Goal: Transaction & Acquisition: Book appointment/travel/reservation

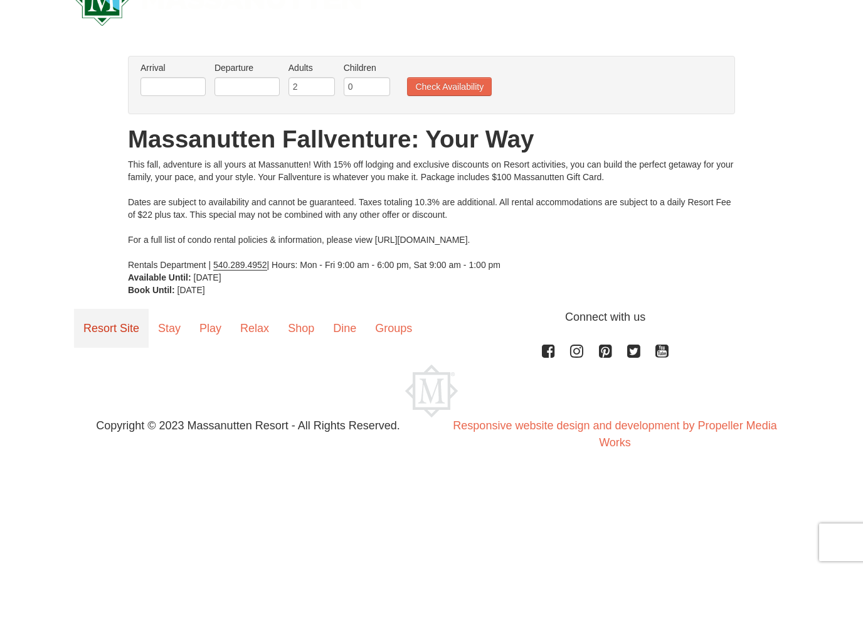
click at [114, 356] on link "Resort Site" at bounding box center [111, 375] width 75 height 39
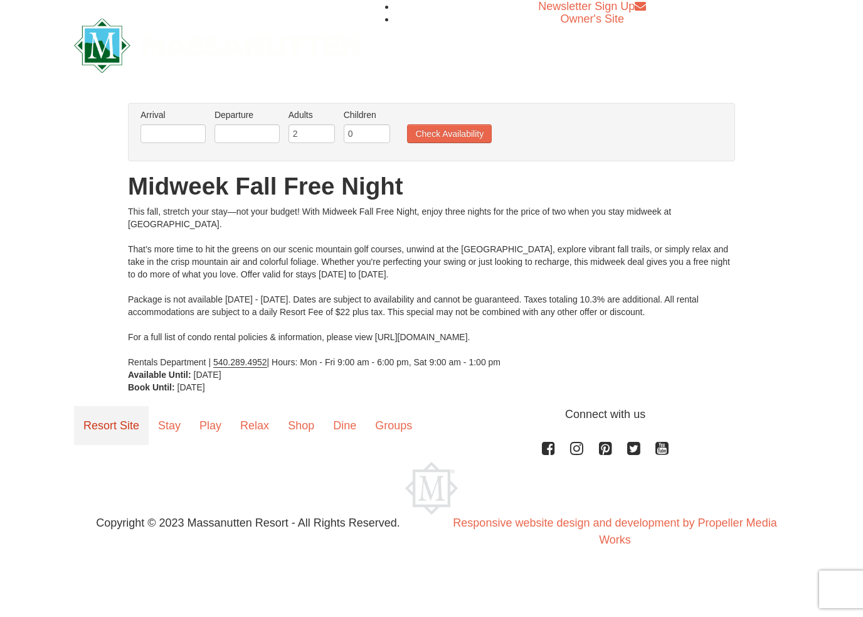
click at [100, 428] on link "Resort Site" at bounding box center [111, 425] width 75 height 39
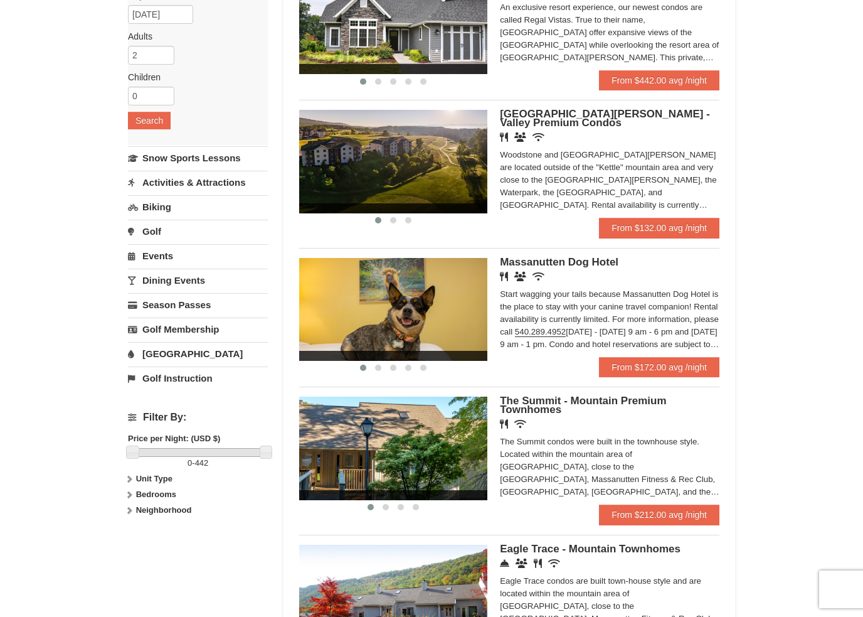
scroll to position [162, 0]
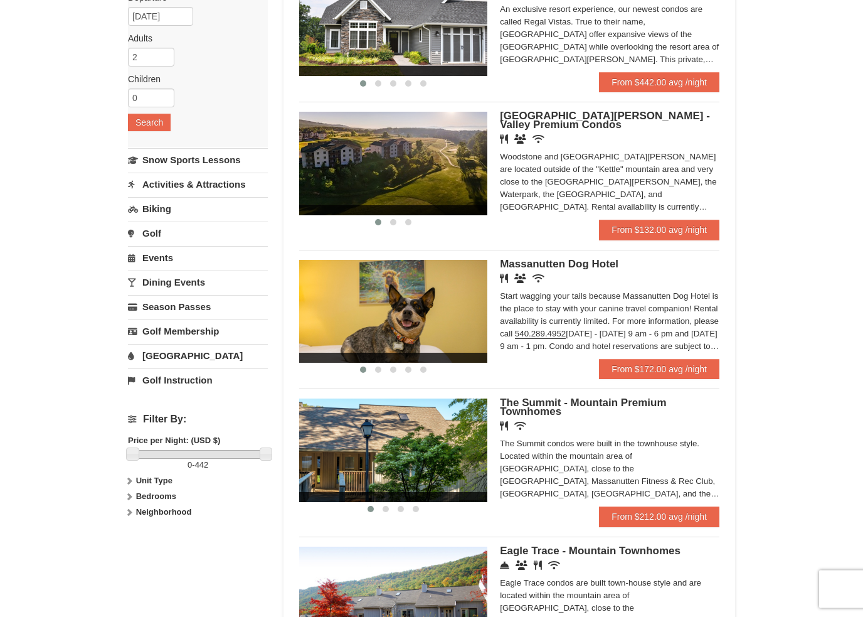
click at [459, 164] on img at bounding box center [393, 163] width 188 height 103
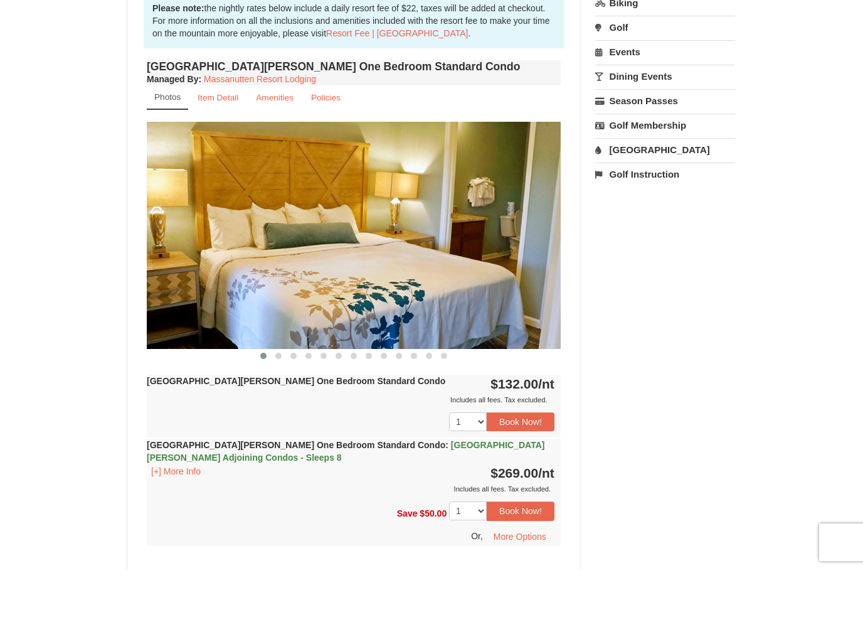
scroll to position [349, 0]
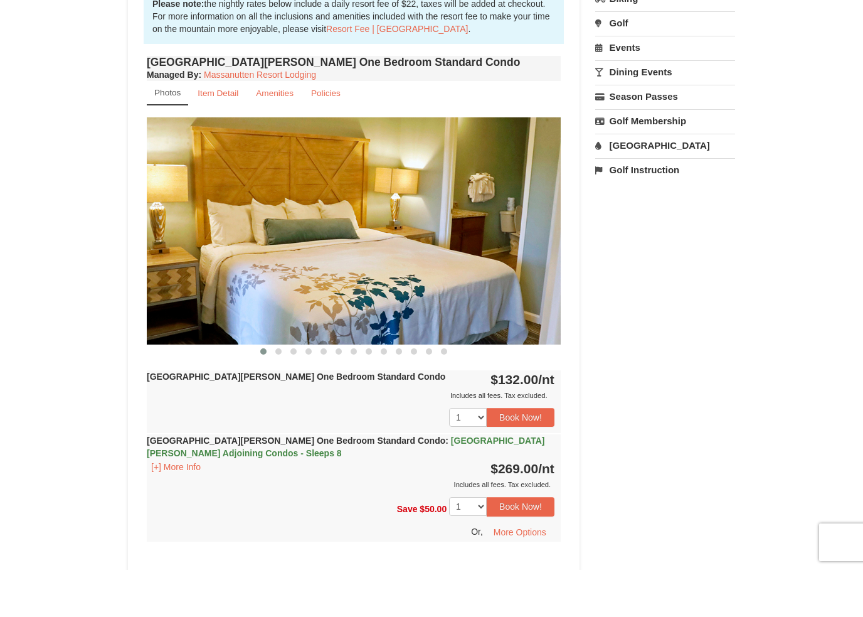
click at [417, 233] on img at bounding box center [354, 277] width 414 height 226
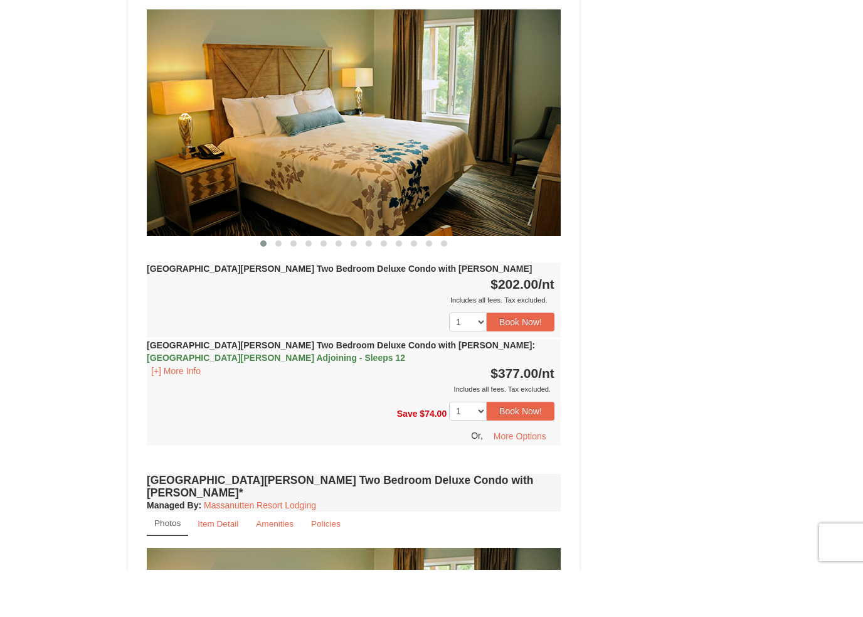
scroll to position [1522, 0]
click at [388, 137] on img at bounding box center [354, 169] width 414 height 226
click at [368, 387] on strong "[GEOGRAPHIC_DATA][PERSON_NAME] Two Bedroom Deluxe Condo with [PERSON_NAME] : [G…" at bounding box center [341, 398] width 388 height 23
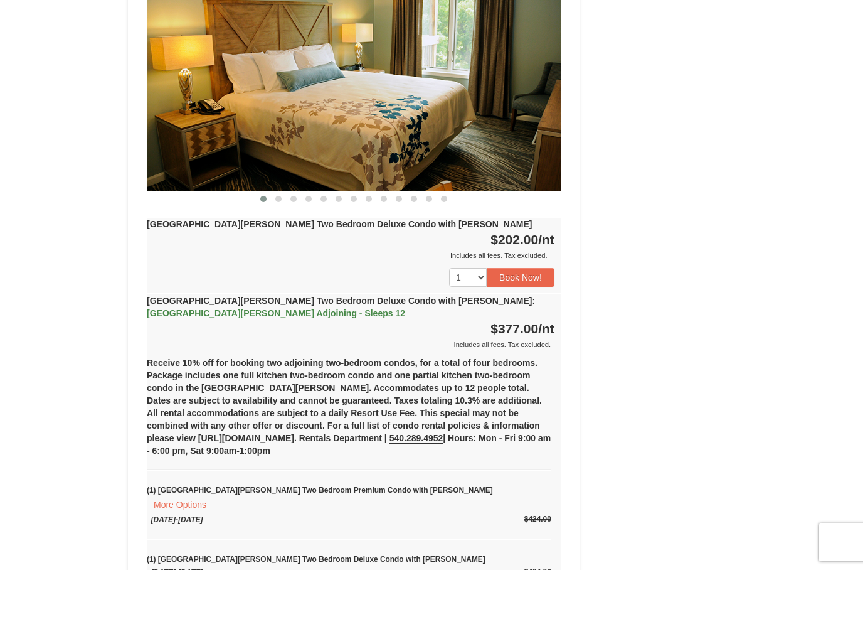
scroll to position [1567, 0]
click at [346, 265] on strong "[GEOGRAPHIC_DATA][PERSON_NAME] Two Bedroom Deluxe Condo with [PERSON_NAME]" at bounding box center [339, 270] width 385 height 10
click at [324, 265] on strong "[GEOGRAPHIC_DATA][PERSON_NAME] Two Bedroom Deluxe Condo with [PERSON_NAME]" at bounding box center [339, 270] width 385 height 10
click at [216, 265] on strong "[GEOGRAPHIC_DATA][PERSON_NAME] Two Bedroom Deluxe Condo with [PERSON_NAME]" at bounding box center [339, 270] width 385 height 10
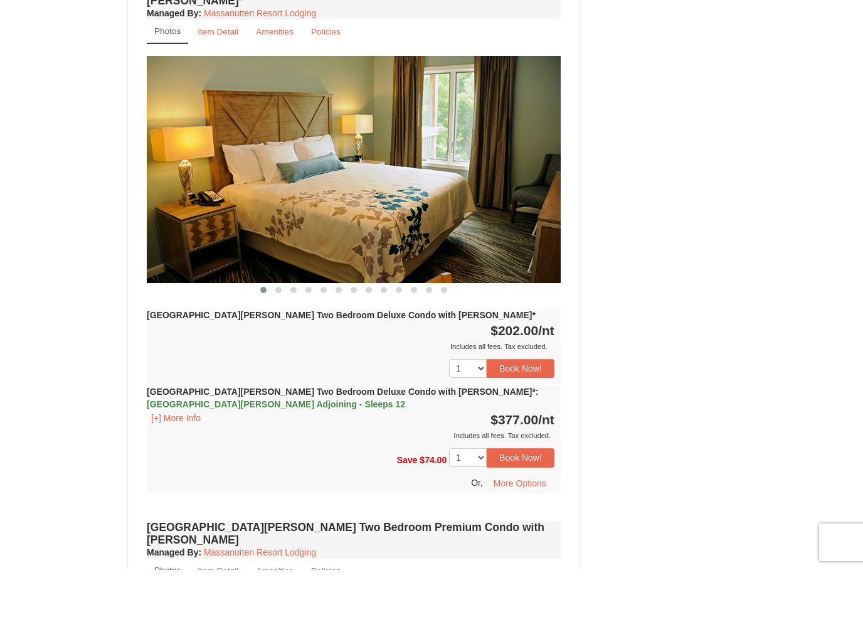
scroll to position [2257, 0]
